Goal: Check status: Check status

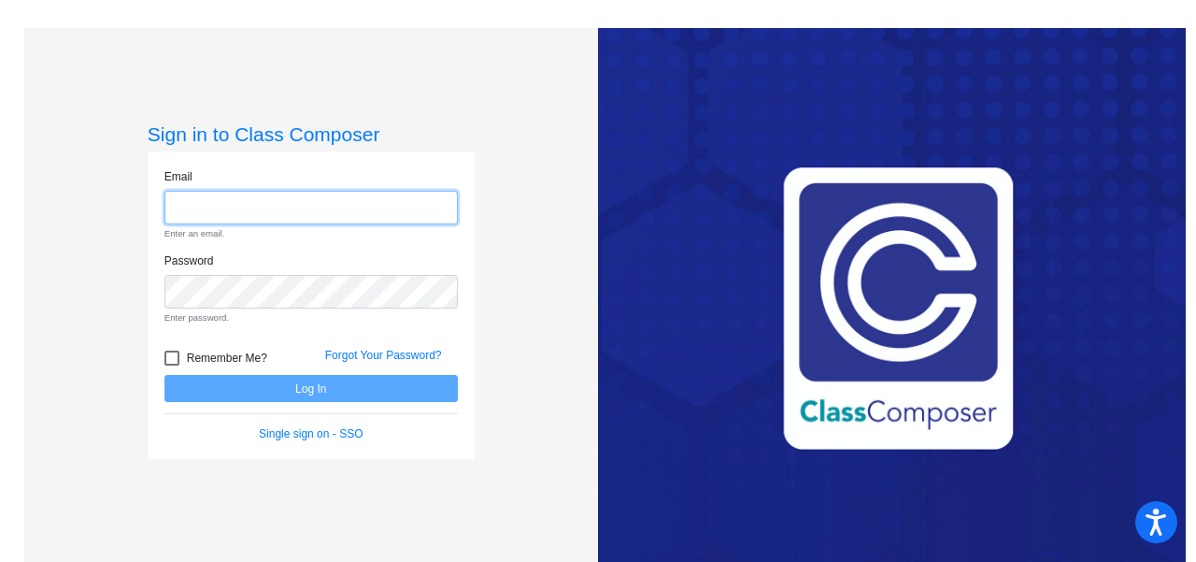
type input "[EMAIL_ADDRESS][DOMAIN_NAME]"
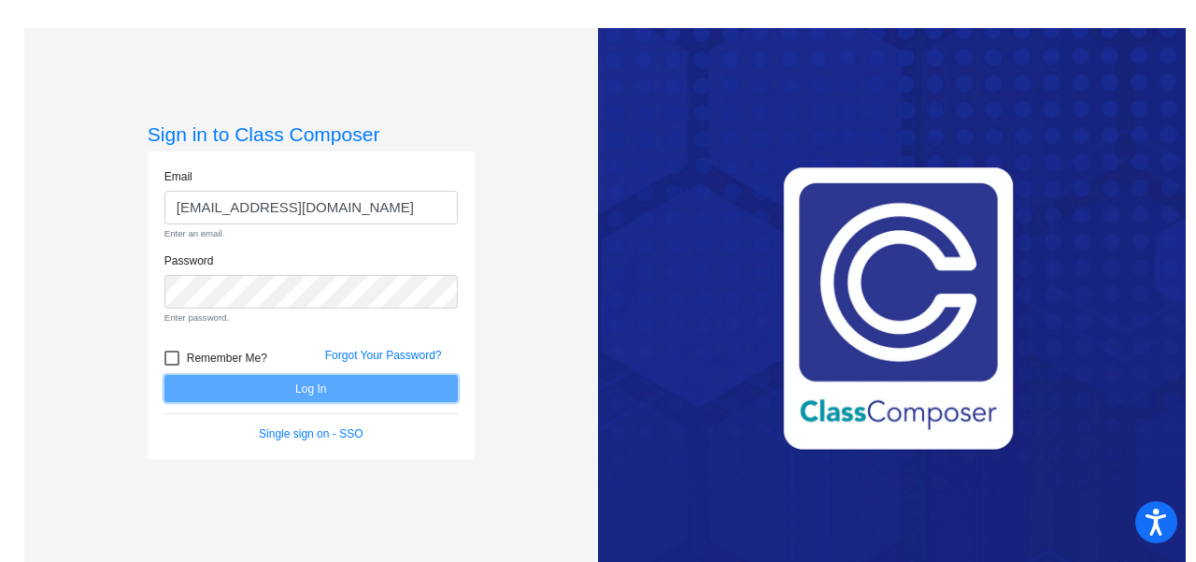
click at [360, 394] on form "Email [EMAIL_ADDRESS][DOMAIN_NAME] Enter an email. Password Enter password. Rem…" at bounding box center [312, 305] width 294 height 275
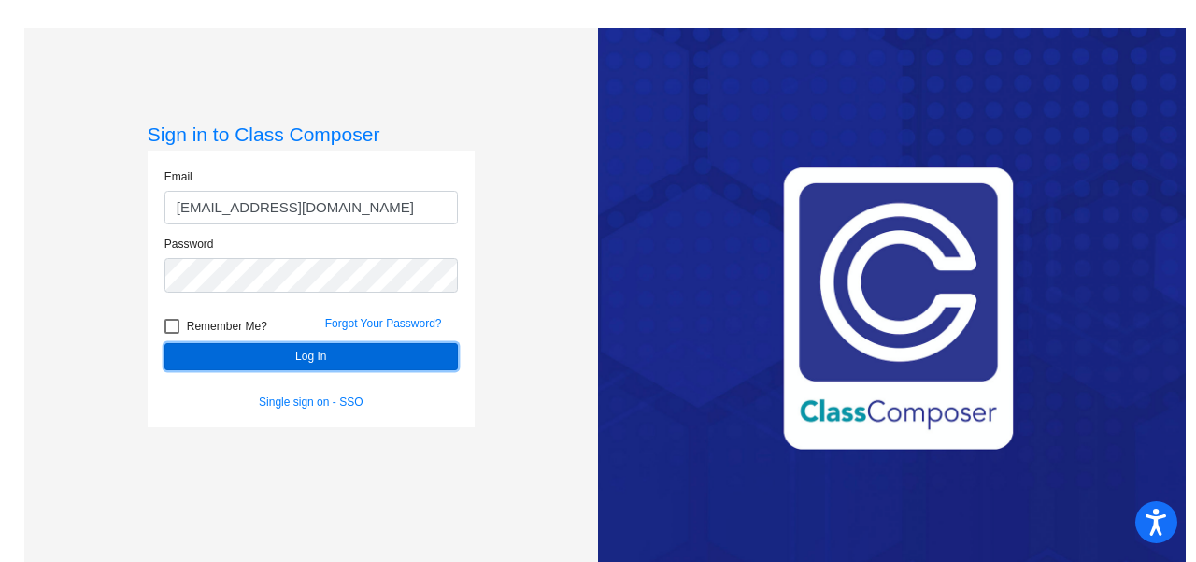
click at [295, 351] on button "Log In" at bounding box center [312, 356] width 294 height 27
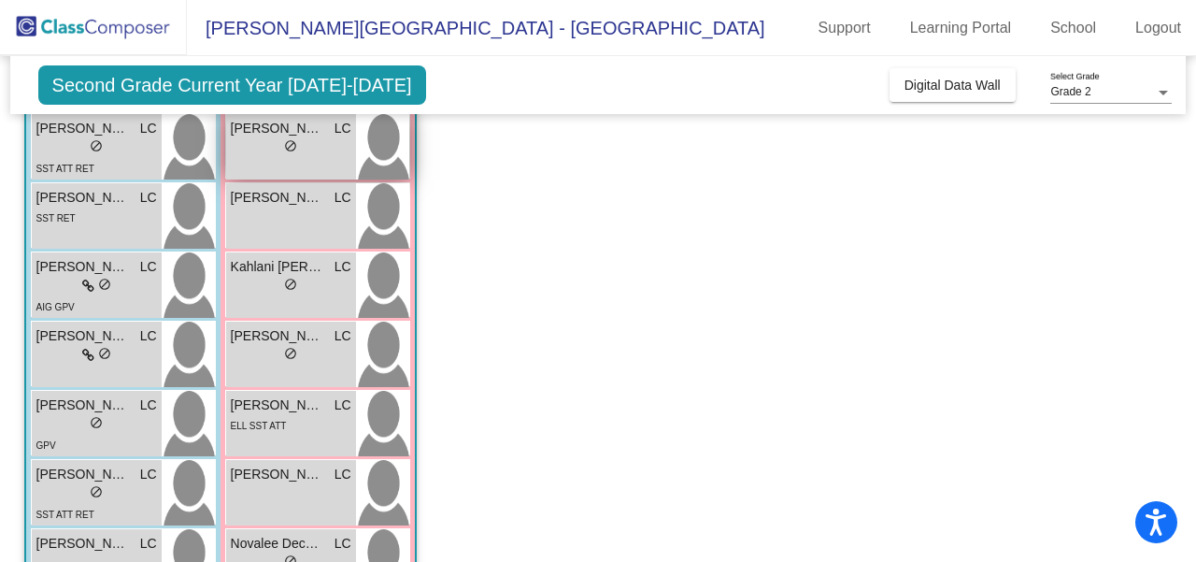
scroll to position [389, 0]
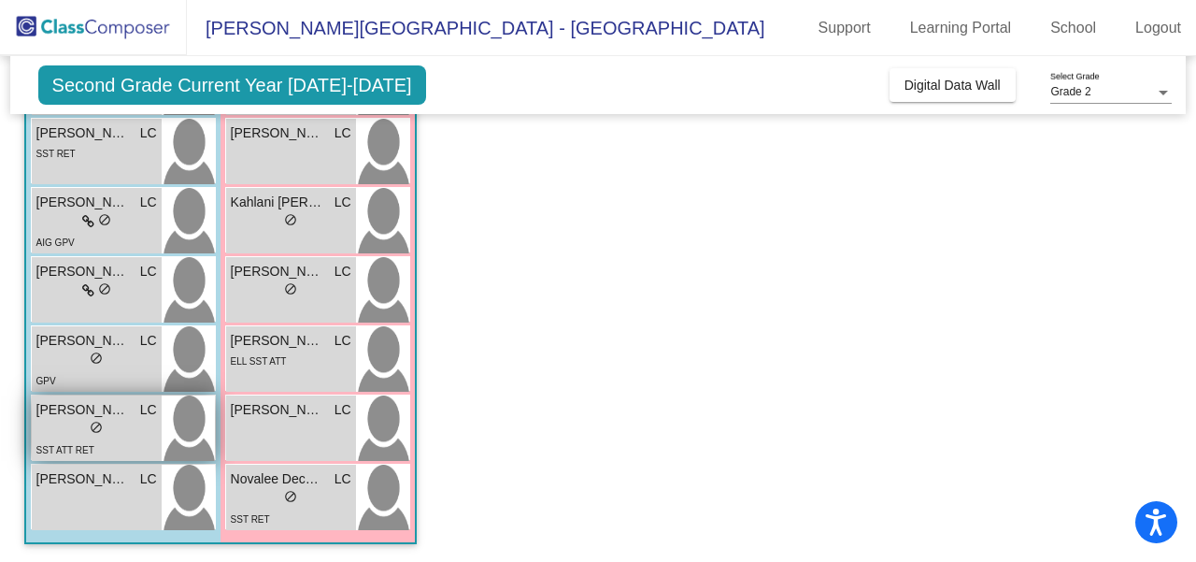
click at [103, 414] on span "[PERSON_NAME]" at bounding box center [82, 410] width 93 height 20
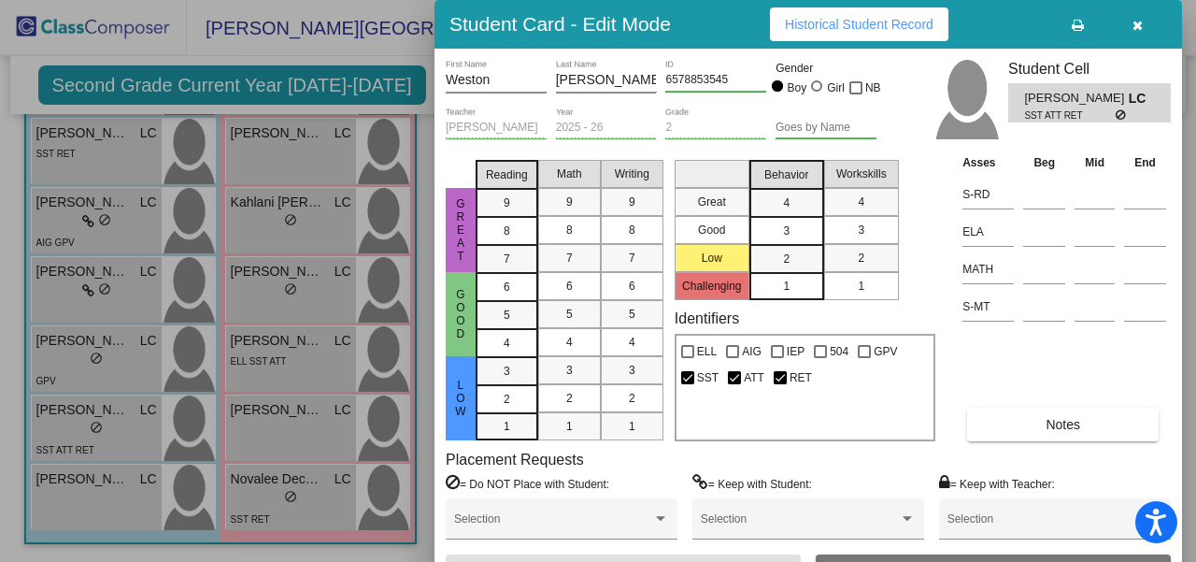
click at [413, 79] on div at bounding box center [598, 281] width 1196 height 562
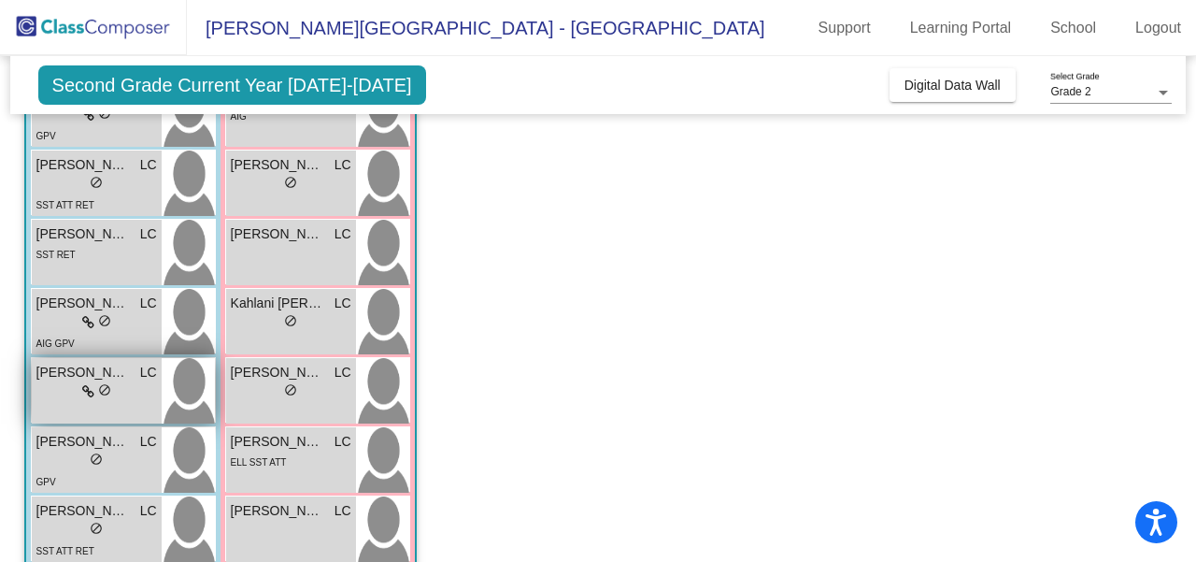
scroll to position [254, 0]
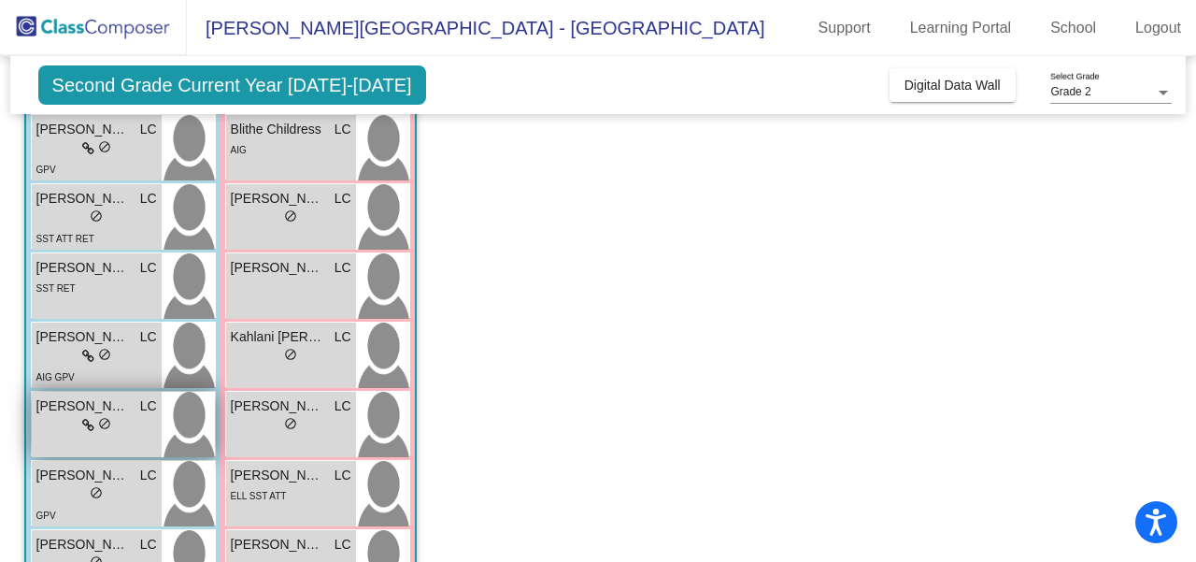
click at [91, 407] on span "[PERSON_NAME]" at bounding box center [82, 406] width 93 height 20
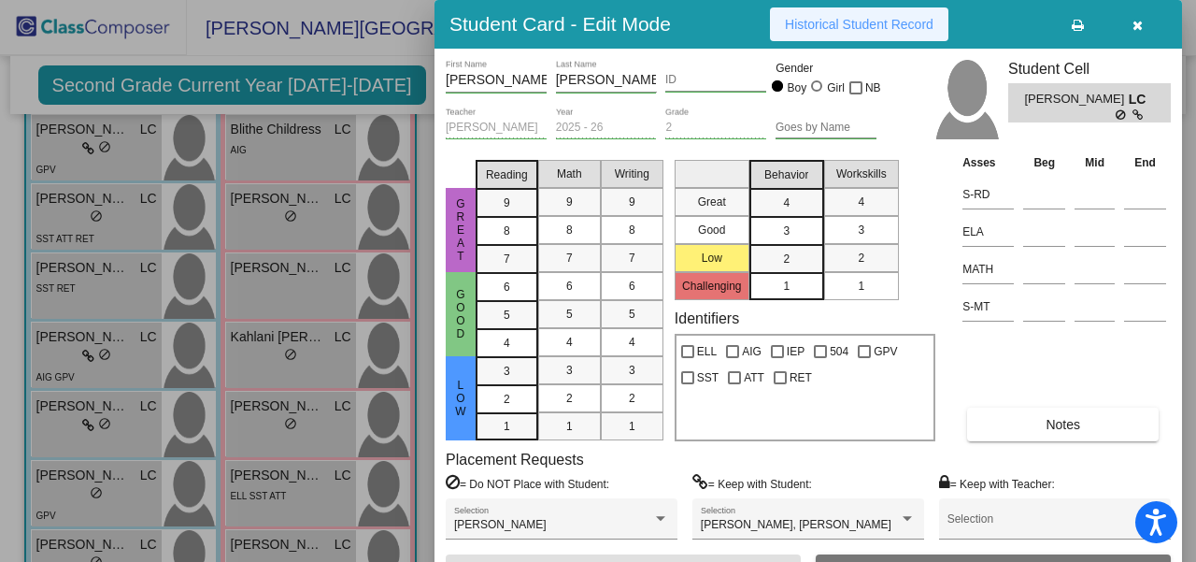
click at [862, 25] on span "Historical Student Record" at bounding box center [859, 24] width 149 height 15
click at [221, 309] on div at bounding box center [598, 281] width 1196 height 562
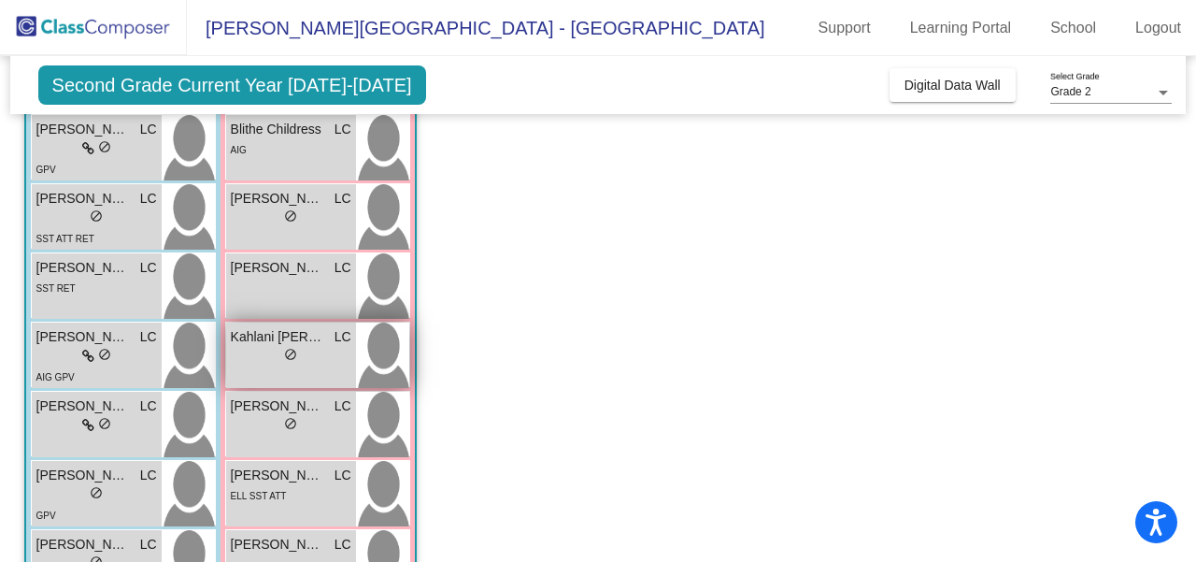
click at [293, 337] on span "Kahlani [PERSON_NAME]" at bounding box center [277, 337] width 93 height 20
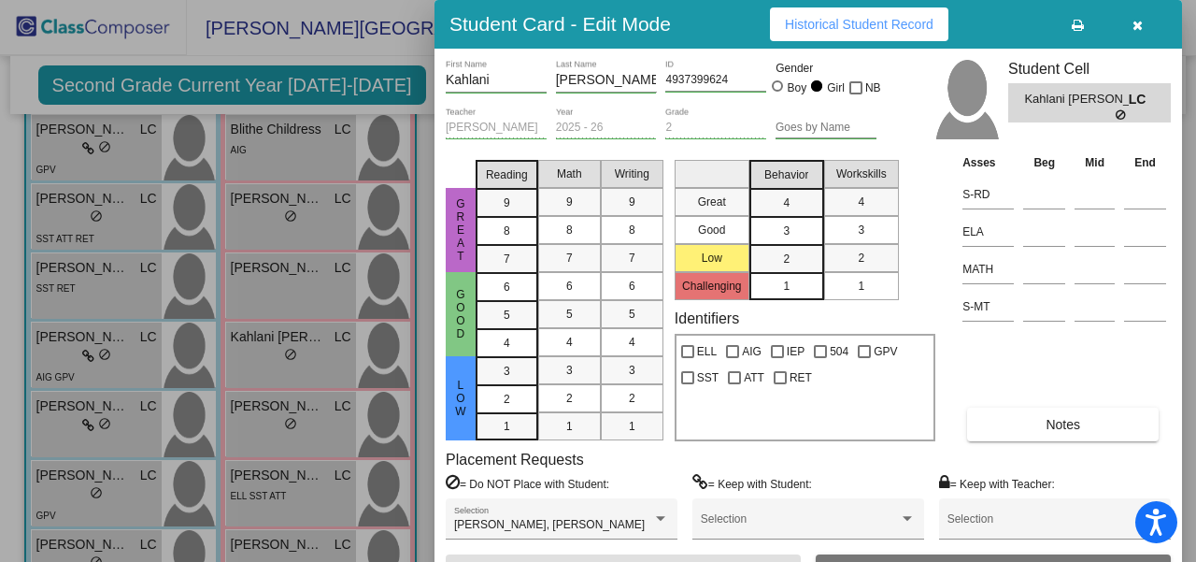
click at [900, 20] on span "Historical Student Record" at bounding box center [859, 24] width 149 height 15
click at [391, 65] on div at bounding box center [598, 281] width 1196 height 562
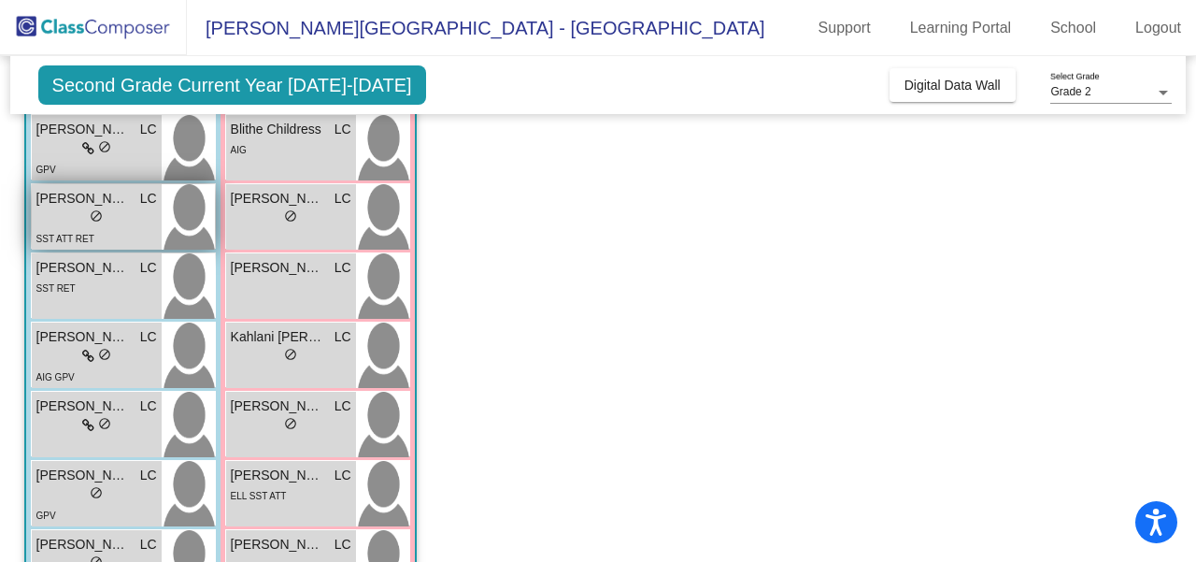
click at [100, 197] on span "[PERSON_NAME]" at bounding box center [82, 199] width 93 height 20
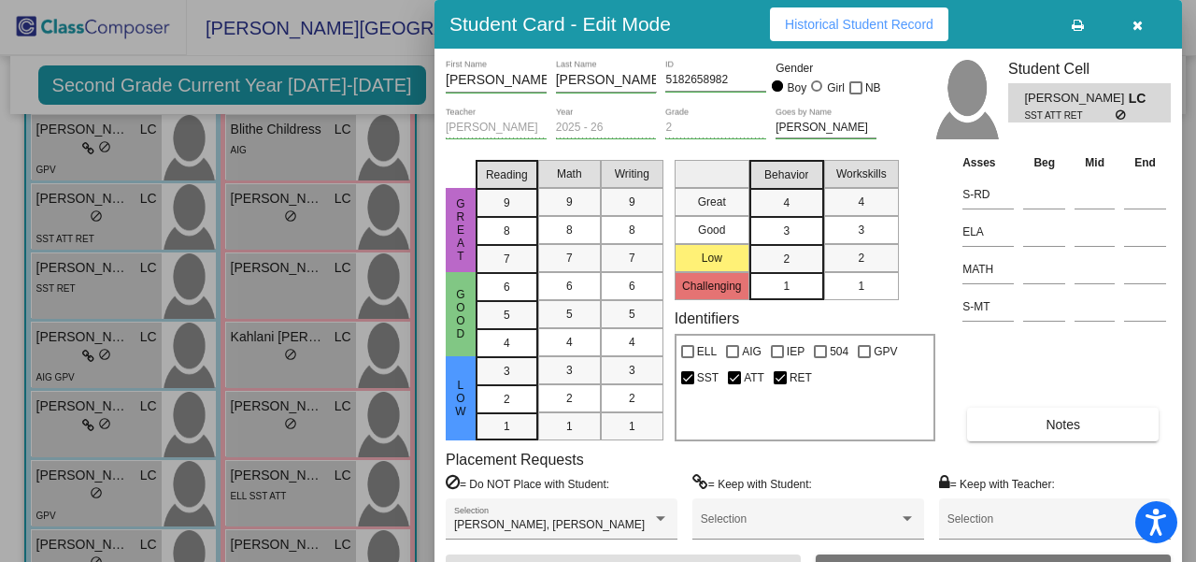
click at [866, 25] on span "Historical Student Record" at bounding box center [859, 24] width 149 height 15
click at [187, 43] on div at bounding box center [598, 281] width 1196 height 562
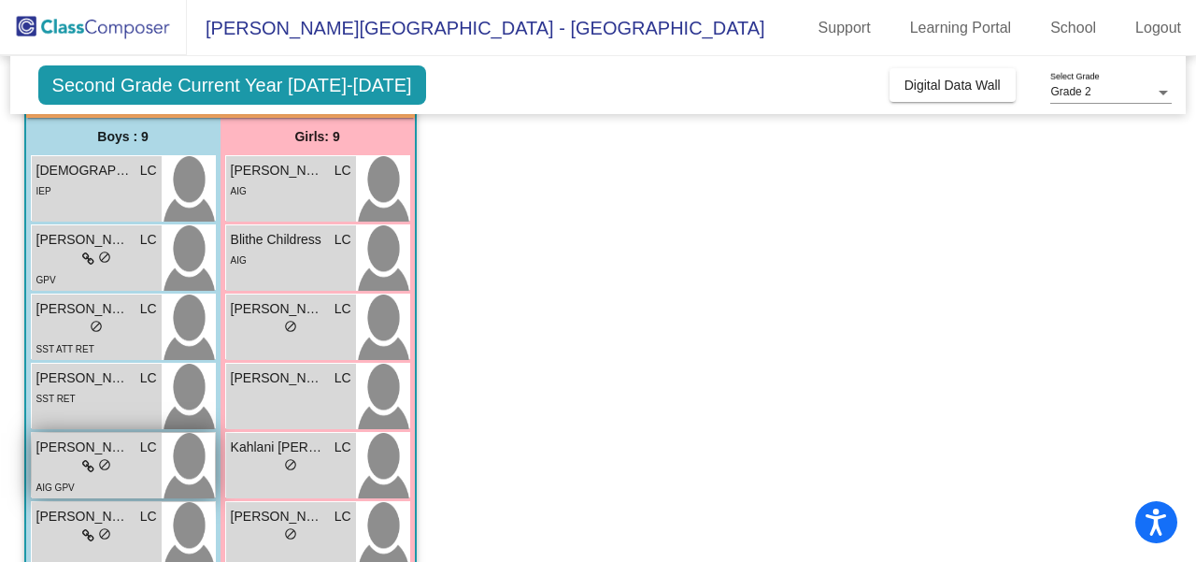
scroll to position [140, 0]
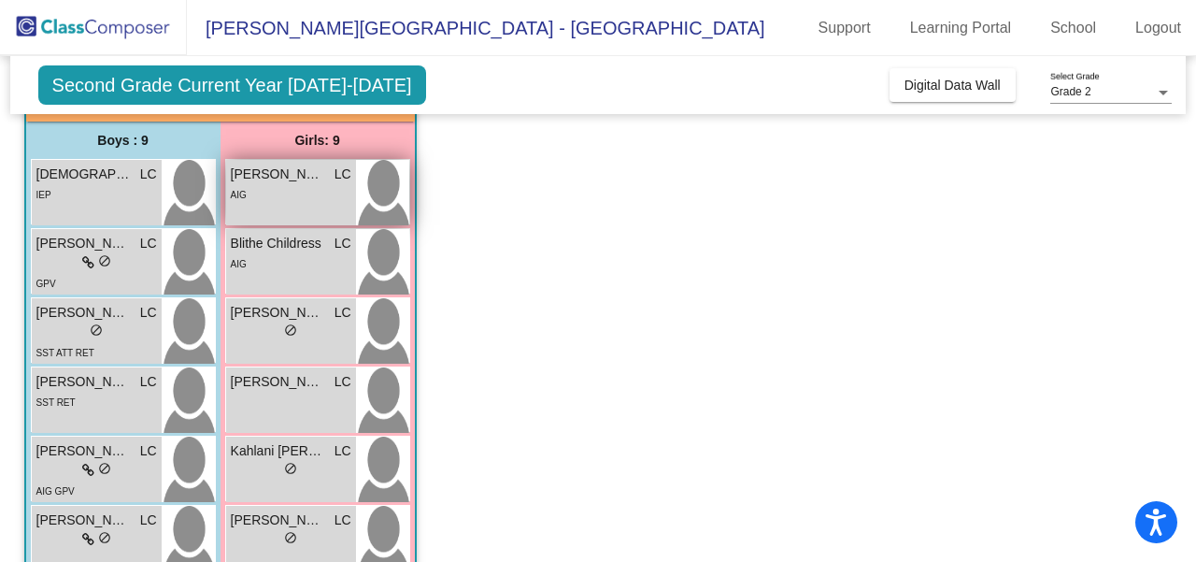
click at [284, 172] on span "[PERSON_NAME]" at bounding box center [277, 175] width 93 height 20
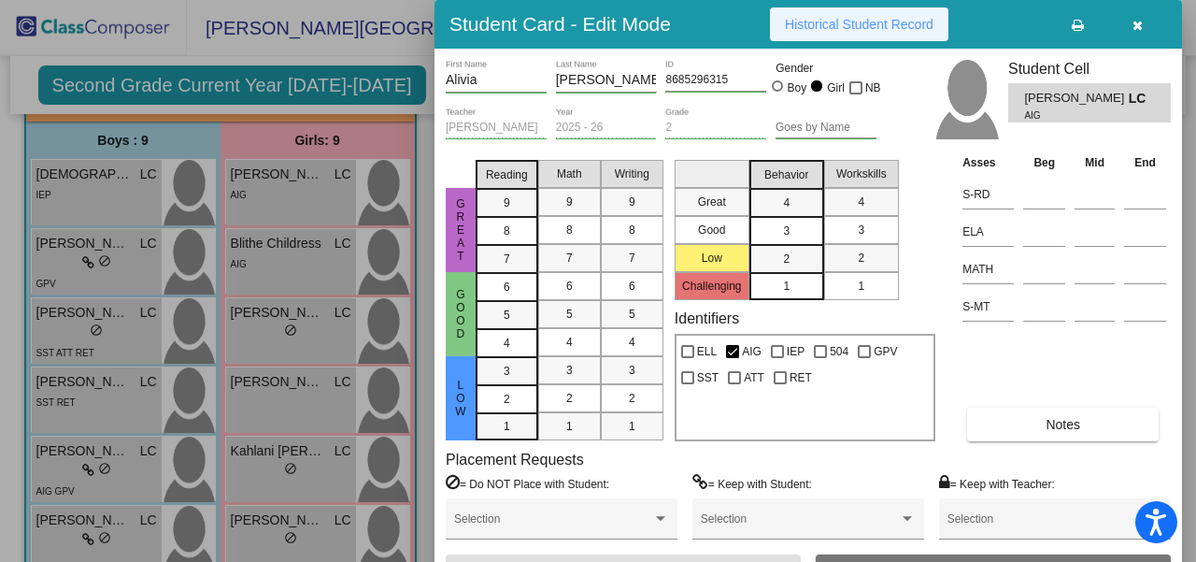
click at [903, 21] on span "Historical Student Record" at bounding box center [859, 24] width 149 height 15
